Goal: Check status: Check status

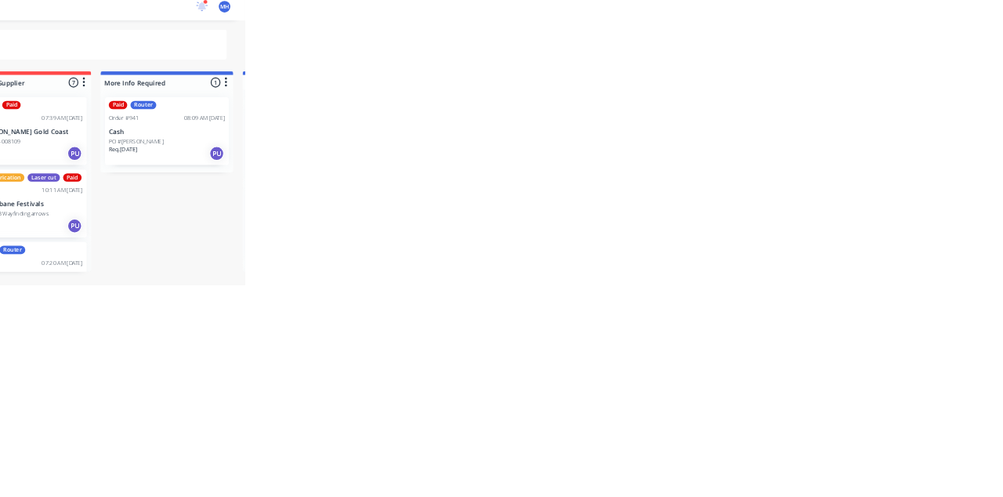
scroll to position [1430, 0]
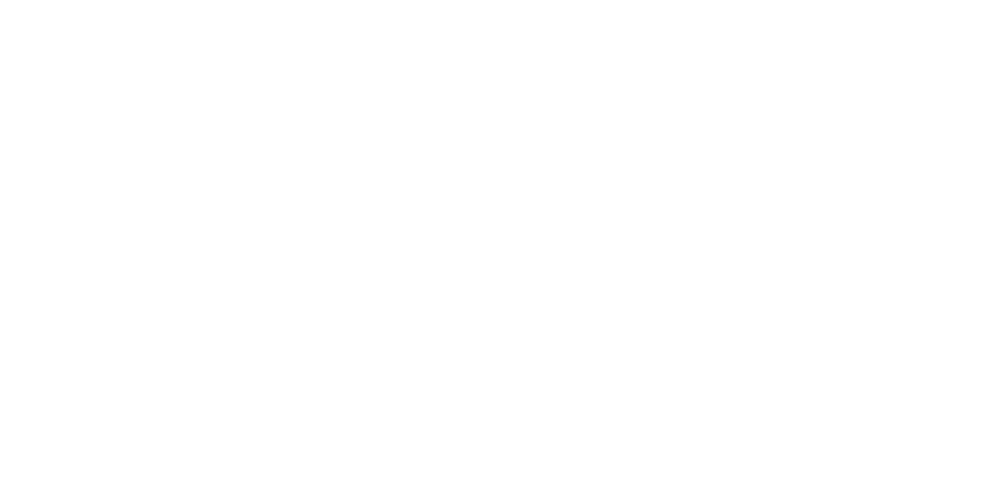
click at [145, 216] on div "Tracking" at bounding box center [123, 215] width 43 height 14
click at [838, 91] on button "Close" at bounding box center [809, 86] width 57 height 25
click at [145, 215] on div "Tracking" at bounding box center [123, 215] width 43 height 14
click at [659, 440] on icon at bounding box center [656, 441] width 8 height 8
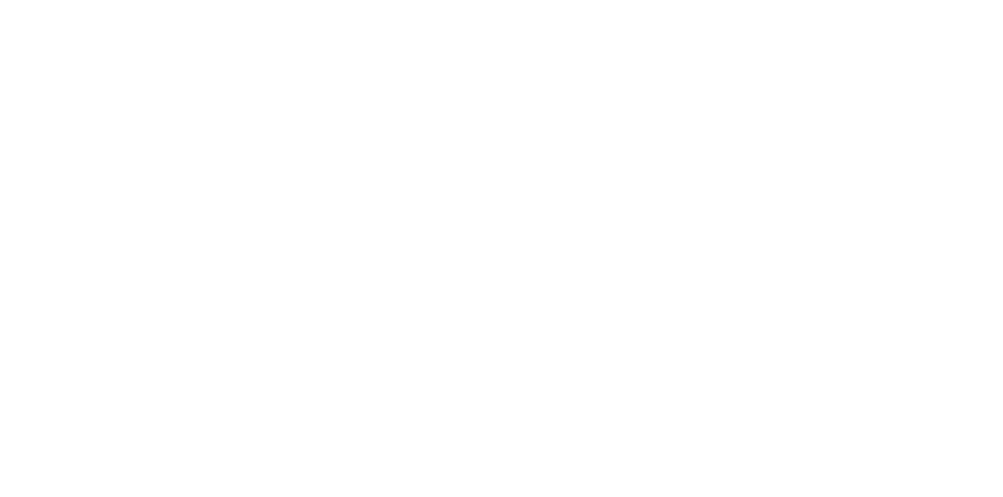
click at [495, 247] on button "Clock Off" at bounding box center [452, 248] width 86 height 25
click at [444, 258] on span "2d 14h 0m" at bounding box center [359, 246] width 172 height 28
click at [1002, 496] on div "Hours estimated Close TEAM MEMBER ORDER # CUSTOMER HOURS ESTIMATED C 939 Barrie…" at bounding box center [501, 248] width 1003 height 497
click at [837, 76] on button "Close" at bounding box center [798, 75] width 78 height 23
